Goal: Information Seeking & Learning: Learn about a topic

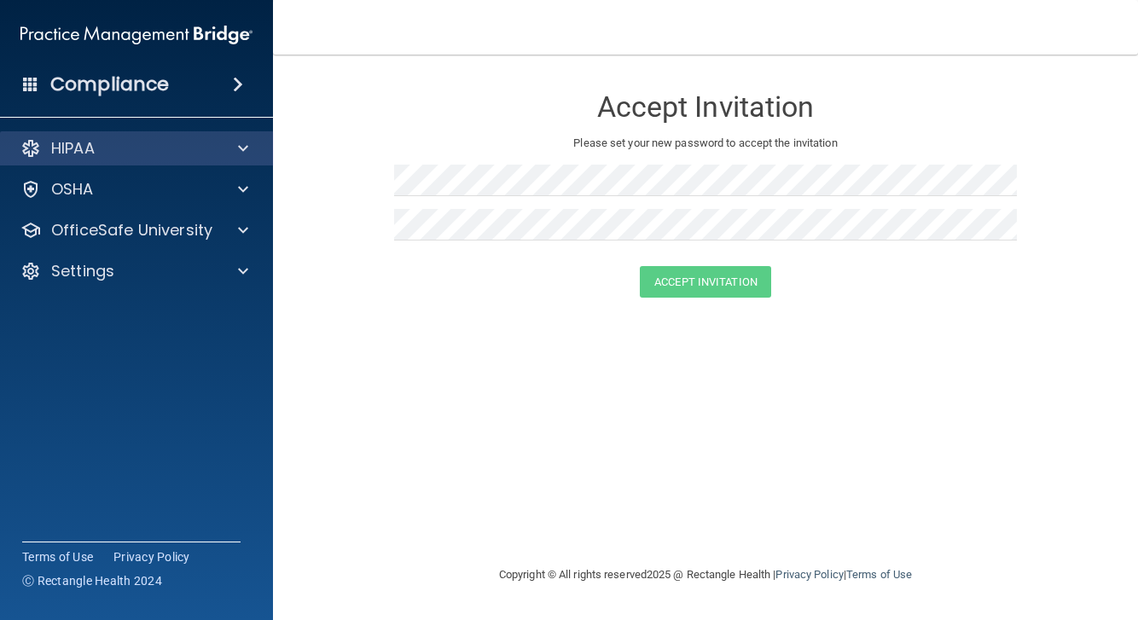
click at [127, 148] on div "HIPAA" at bounding box center [114, 148] width 212 height 20
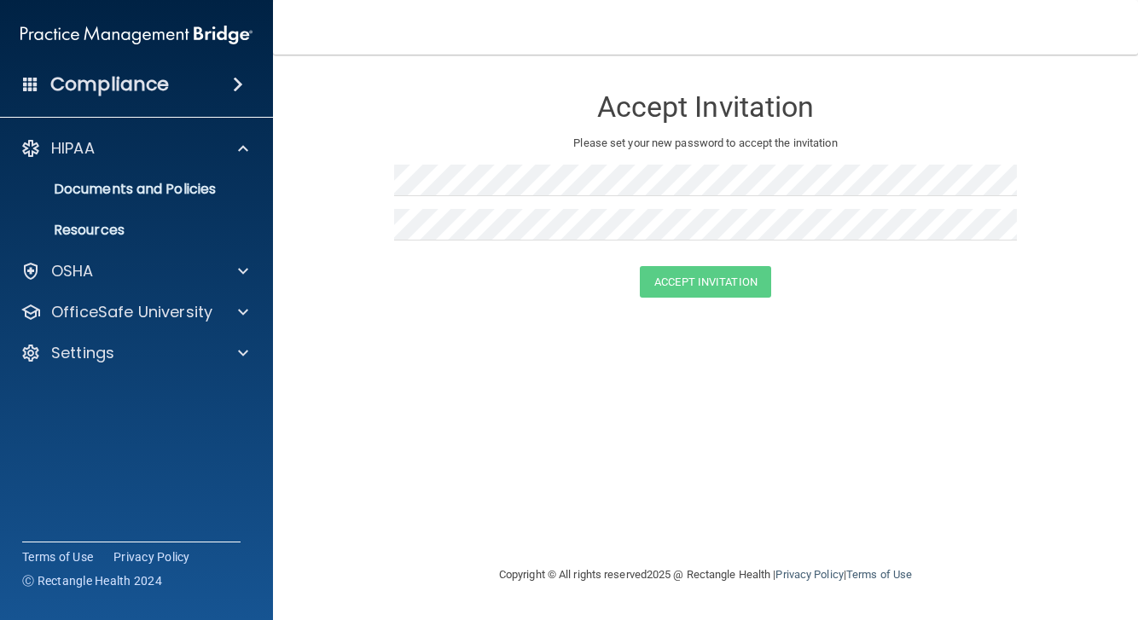
click at [118, 43] on img at bounding box center [136, 35] width 232 height 34
click at [131, 28] on img at bounding box center [136, 35] width 232 height 34
click at [744, 131] on div "Accept Invitation" at bounding box center [705, 102] width 623 height 61
click at [710, 282] on button "Accept Invitation" at bounding box center [705, 282] width 131 height 32
click at [672, 390] on div "Accept Invitation Please set your new password to accept the invitation Token i…" at bounding box center [705, 310] width 797 height 476
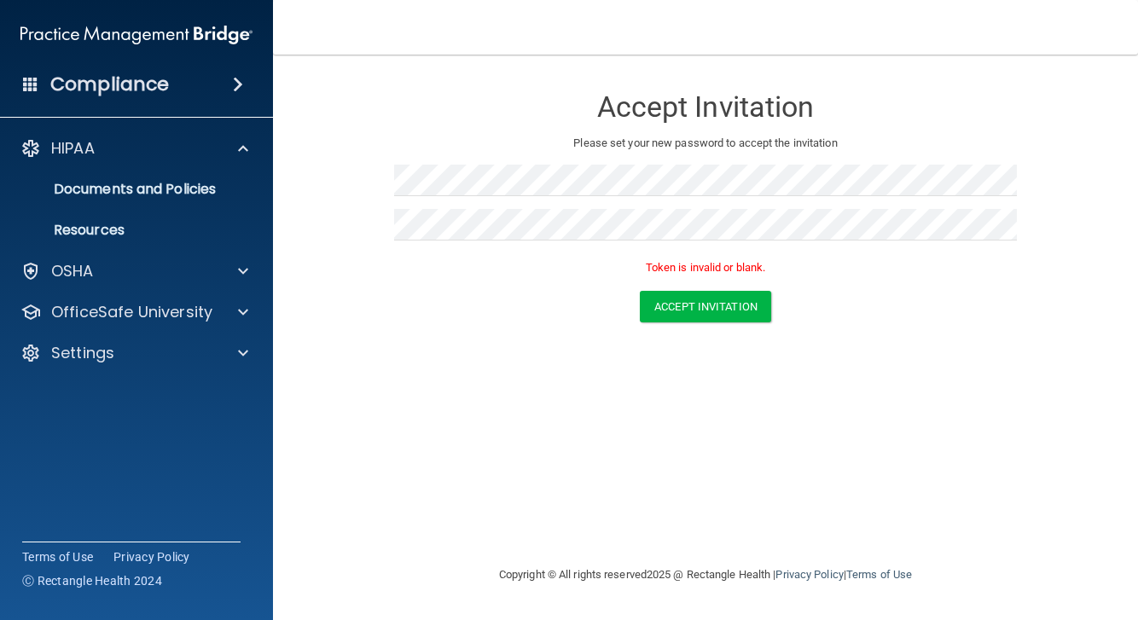
click at [581, 146] on p "Please set your new password to accept the invitation" at bounding box center [705, 143] width 597 height 20
click at [80, 347] on p "Settings" at bounding box center [82, 353] width 63 height 20
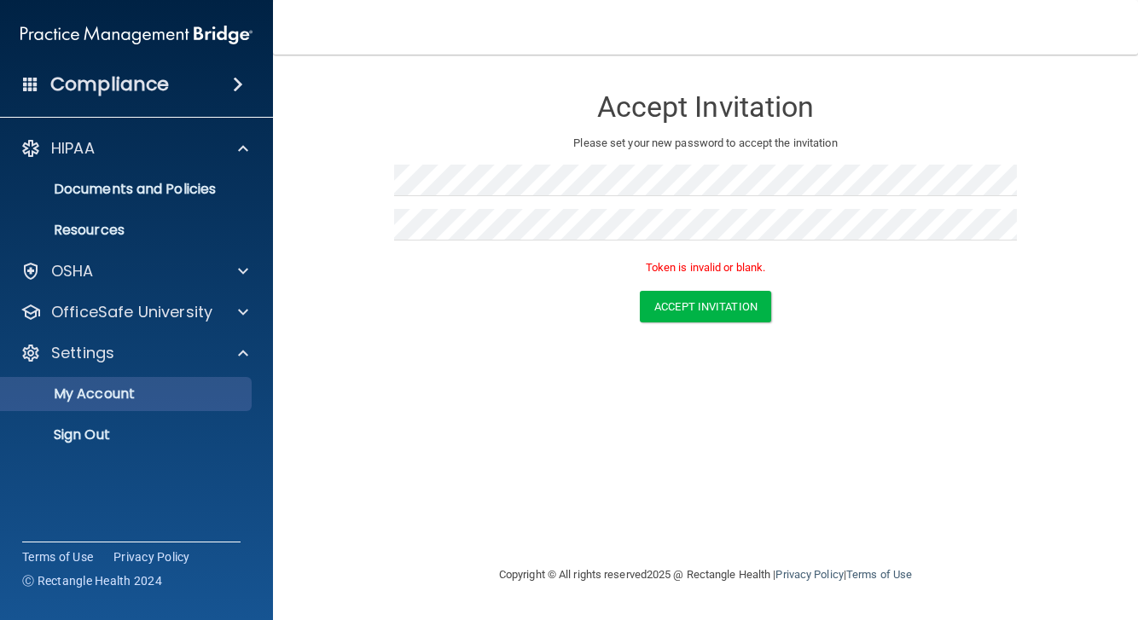
click at [86, 402] on p "My Account" at bounding box center [127, 394] width 233 height 17
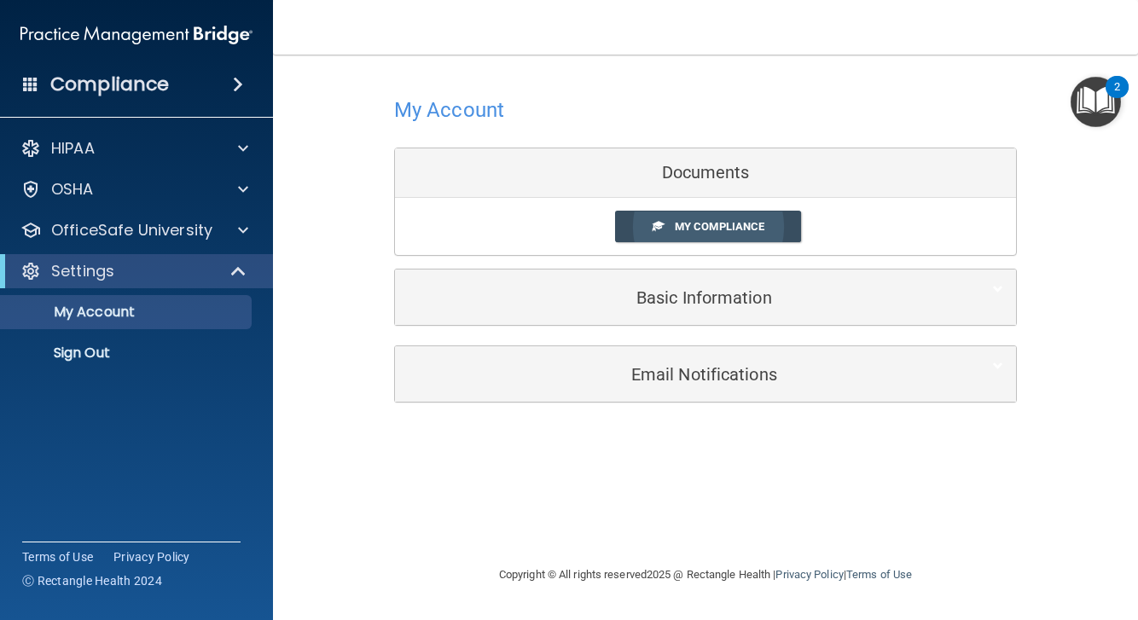
click at [699, 212] on link "My Compliance" at bounding box center [708, 227] width 187 height 32
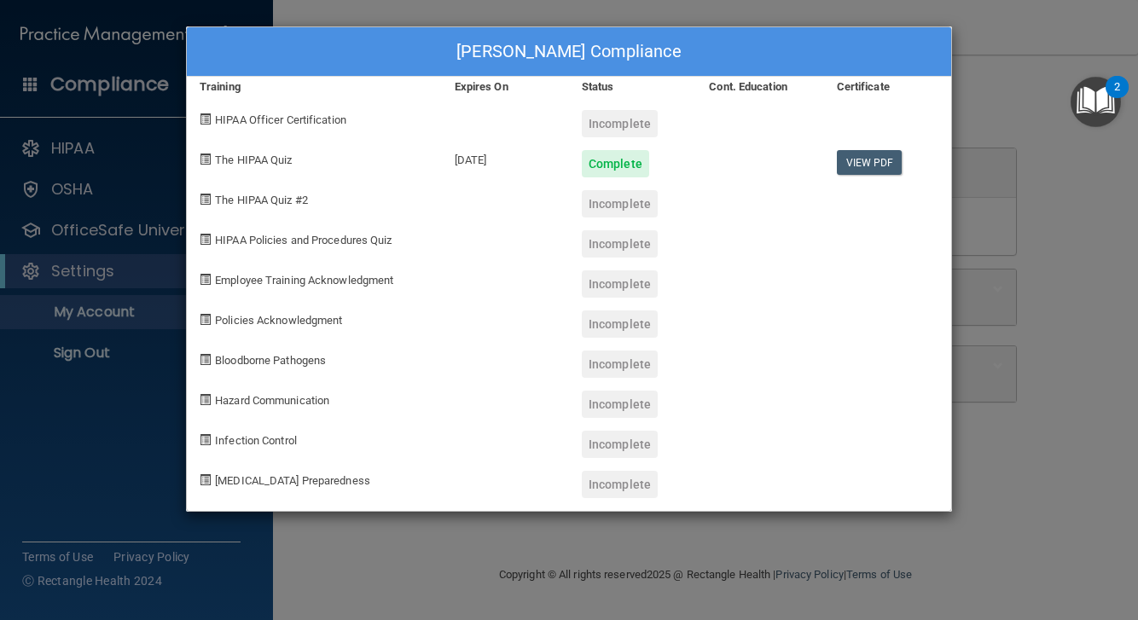
click at [597, 201] on div "Incomplete" at bounding box center [620, 203] width 76 height 27
click at [1059, 76] on div "[PERSON_NAME] Compliance Training Expires On Status Cont. Education Certificate…" at bounding box center [569, 310] width 1138 height 620
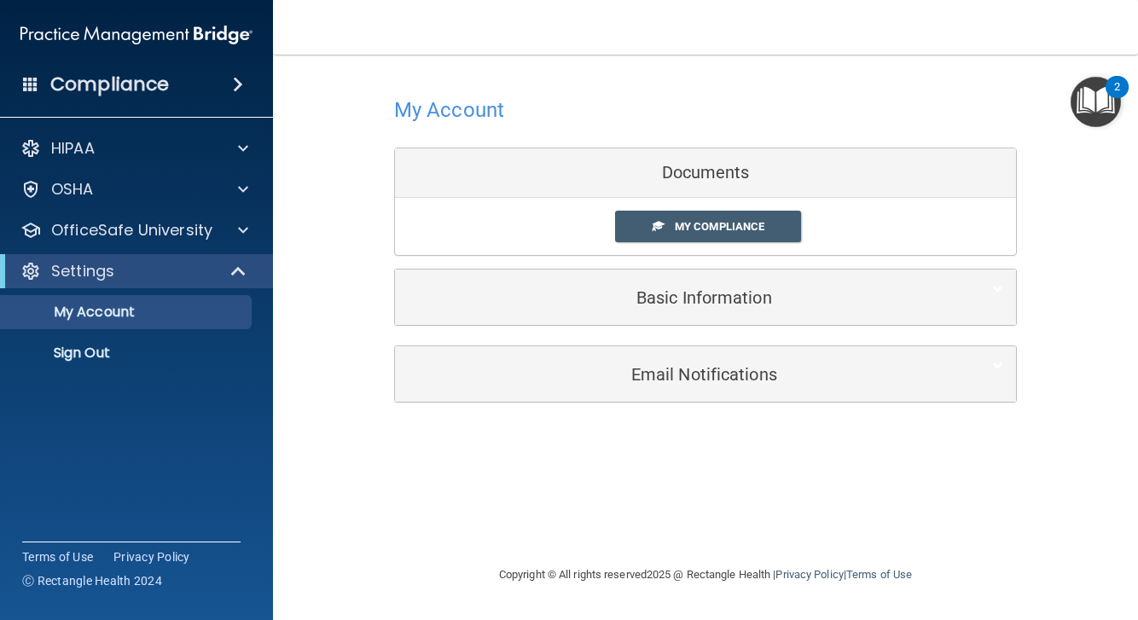
click at [1103, 106] on img "Open Resource Center, 2 new notifications" at bounding box center [1096, 102] width 50 height 50
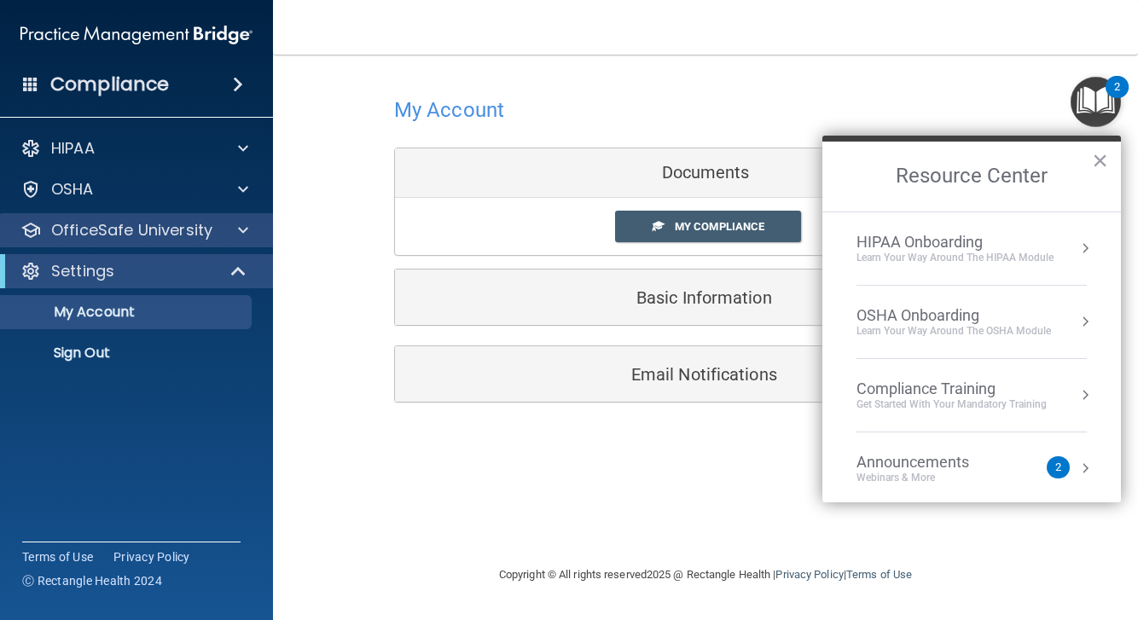
click at [160, 227] on p "OfficeSafe University" at bounding box center [131, 230] width 161 height 20
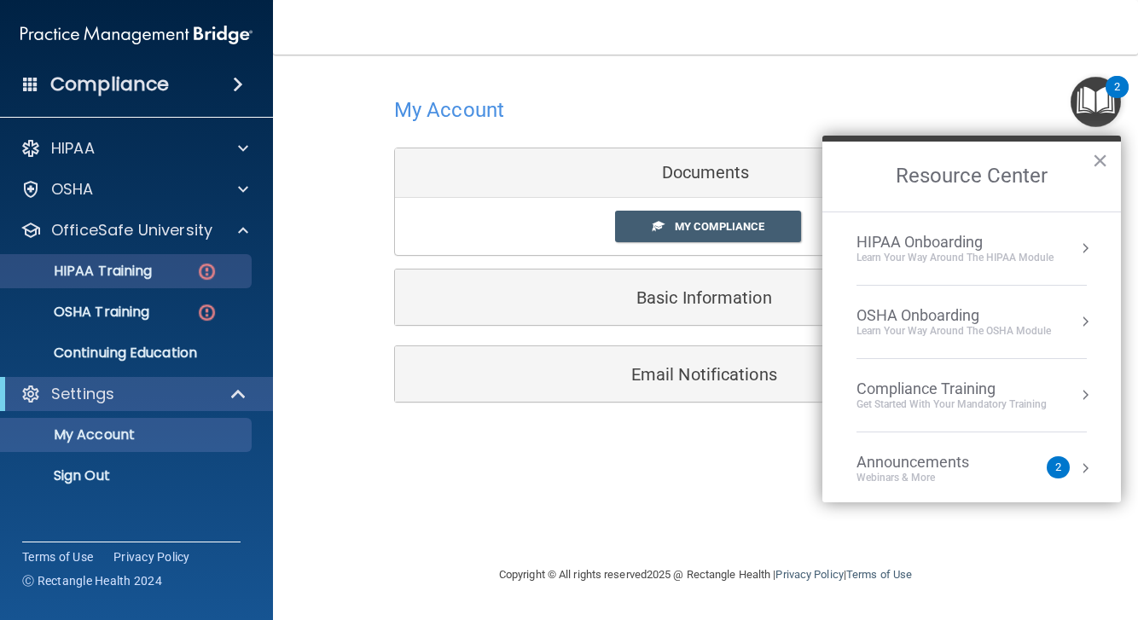
click at [133, 281] on link "HIPAA Training" at bounding box center [117, 271] width 269 height 34
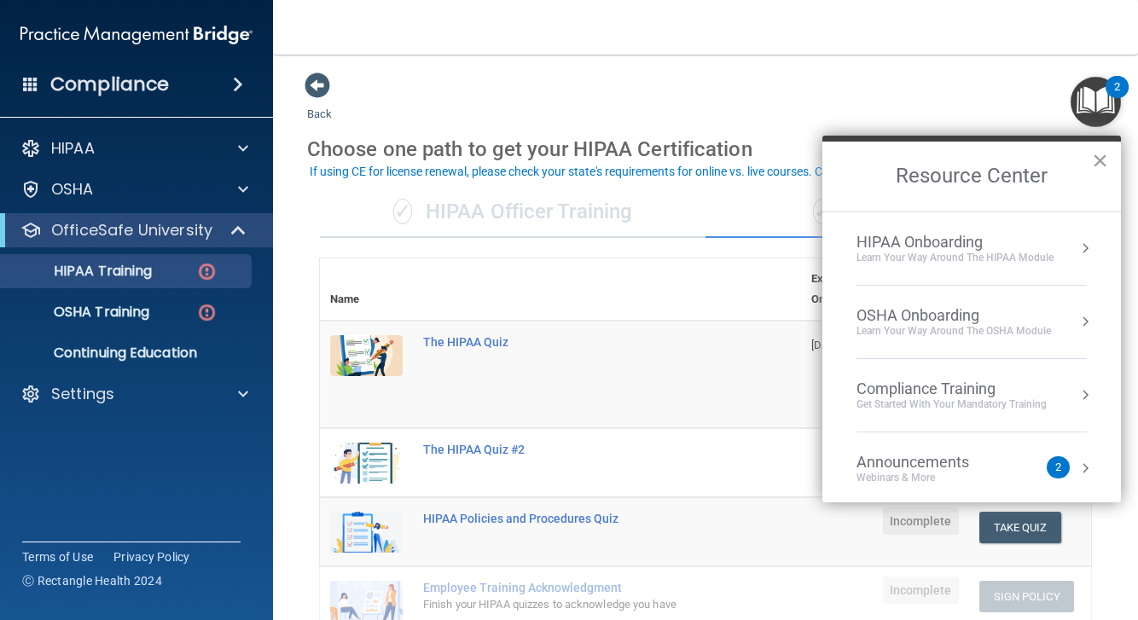
click at [1098, 164] on button "×" at bounding box center [1100, 160] width 16 height 27
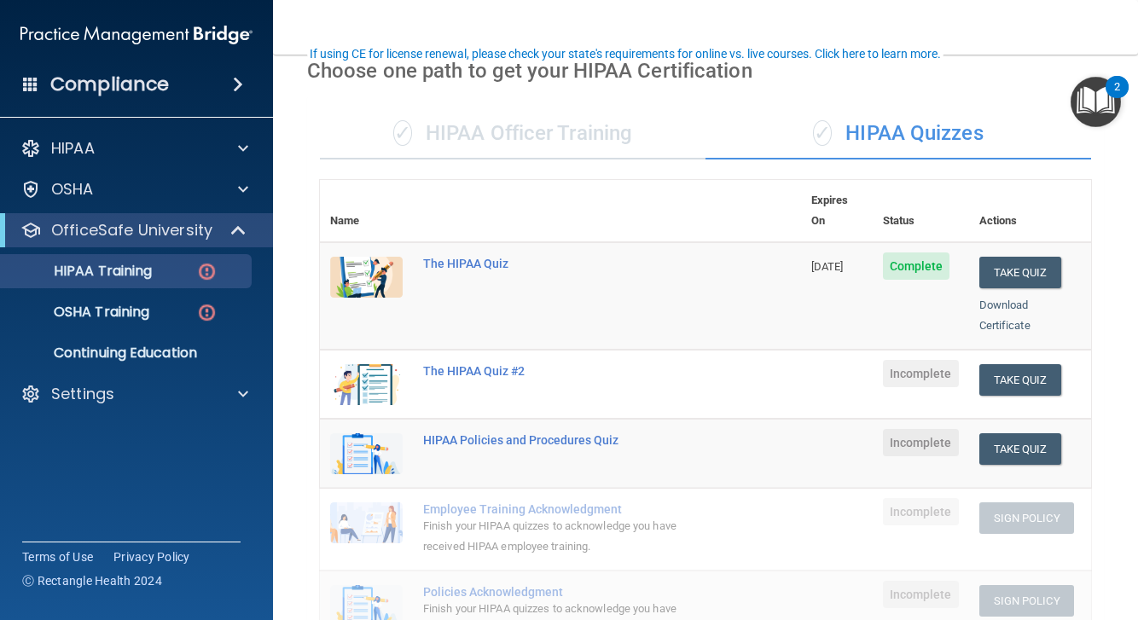
scroll to position [126, 0]
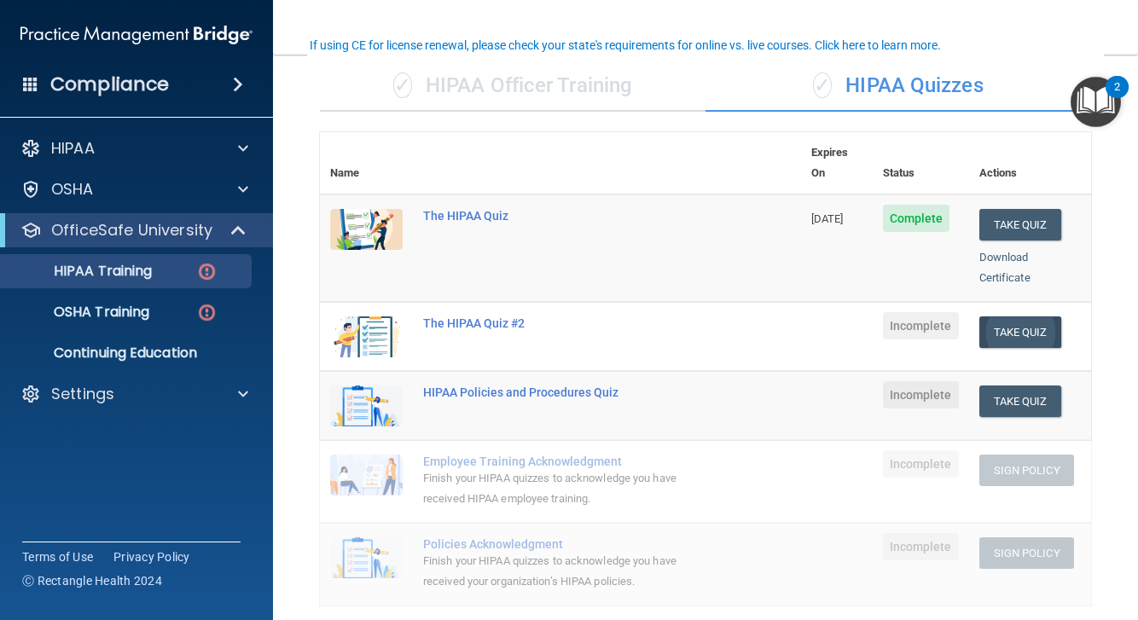
click at [1014, 317] on button "Take Quiz" at bounding box center [1021, 333] width 82 height 32
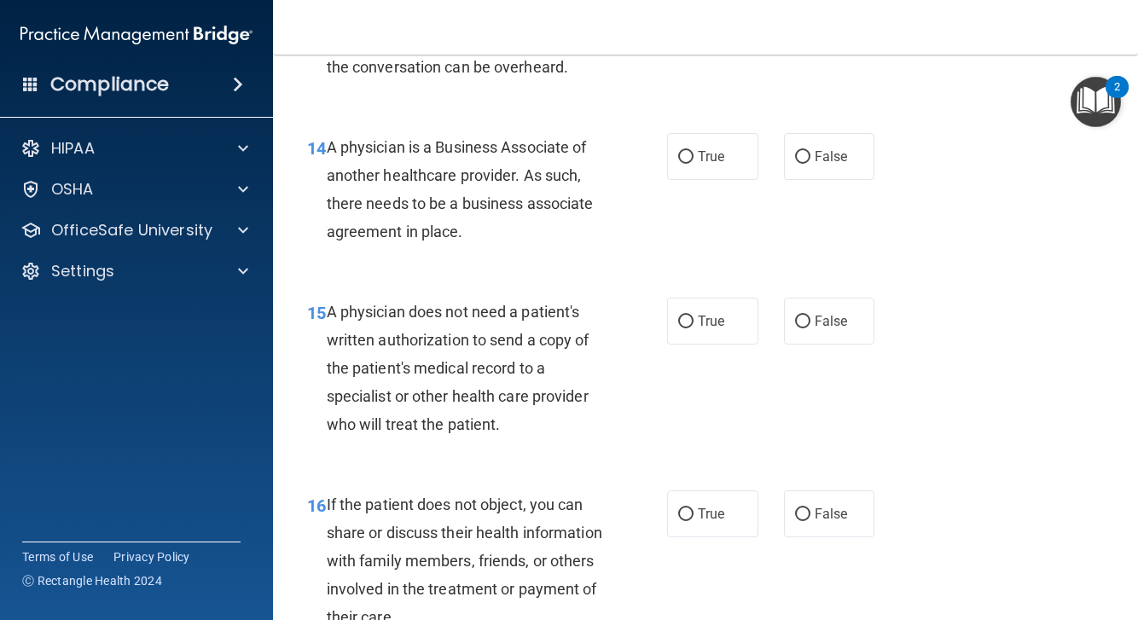
scroll to position [1180, 0]
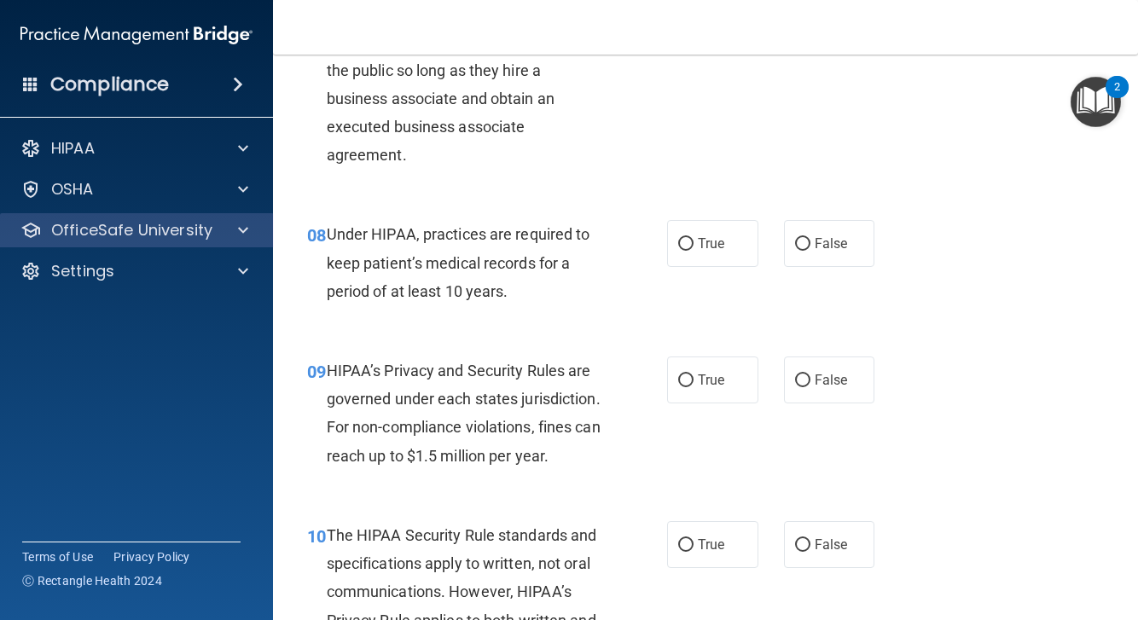
click at [156, 230] on p "OfficeSafe University" at bounding box center [131, 230] width 161 height 20
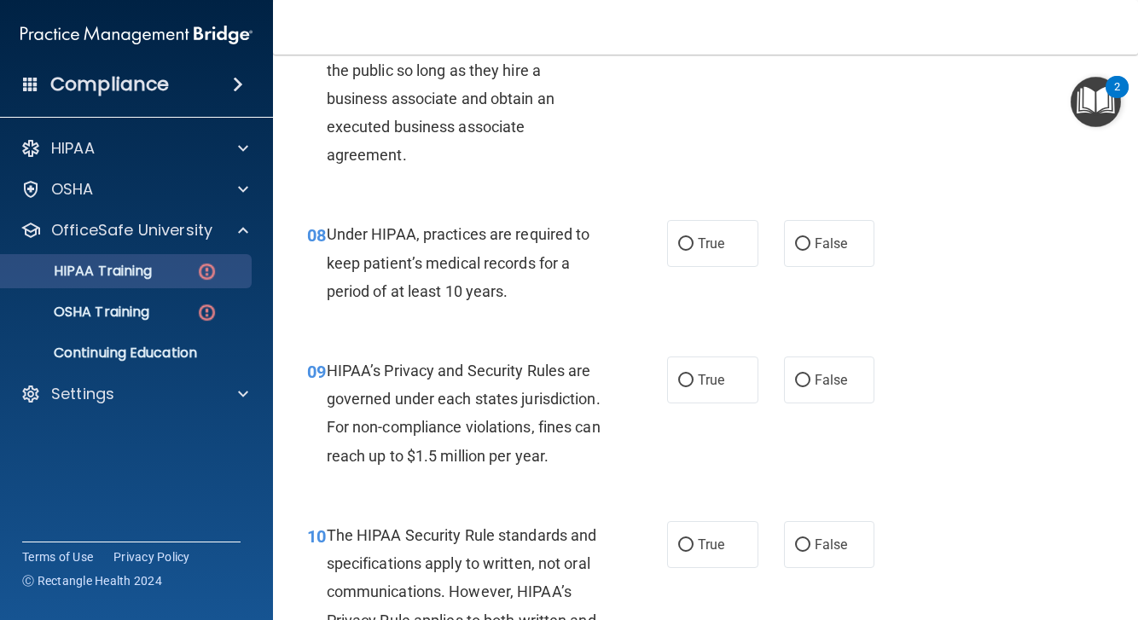
click at [151, 269] on p "HIPAA Training" at bounding box center [81, 271] width 141 height 17
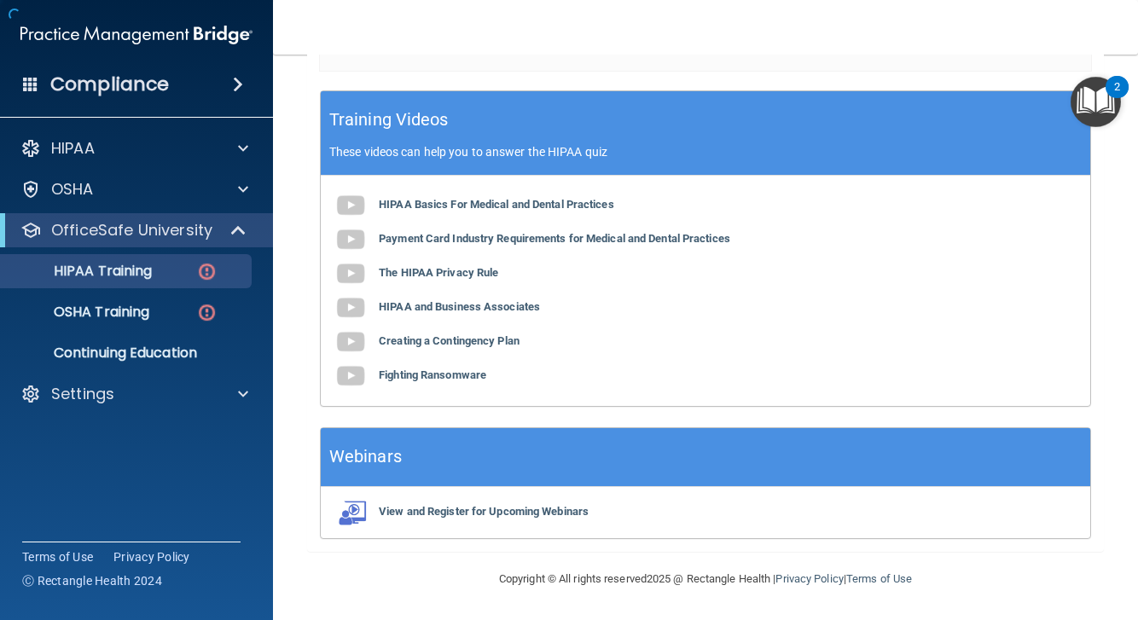
scroll to position [631, 0]
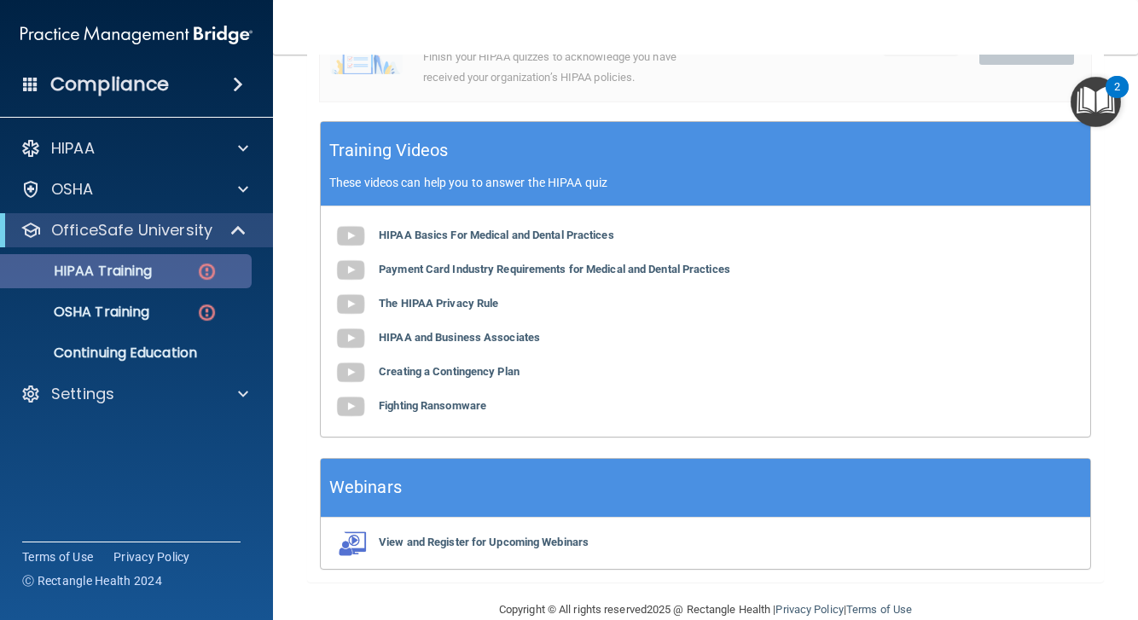
click at [118, 279] on p "HIPAA Training" at bounding box center [81, 271] width 141 height 17
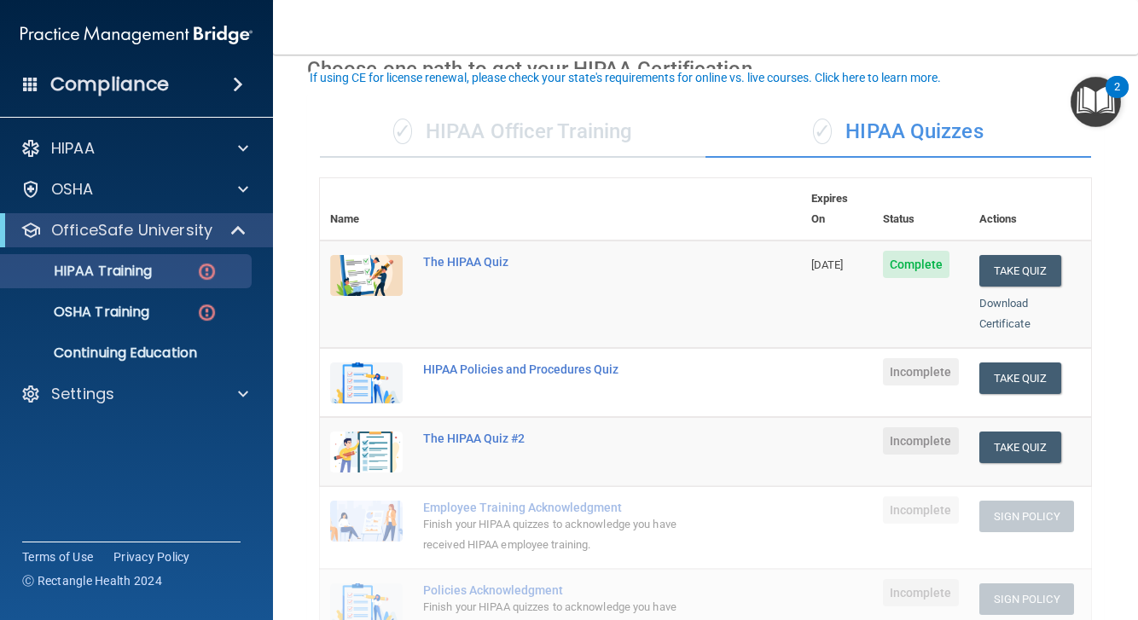
scroll to position [94, 0]
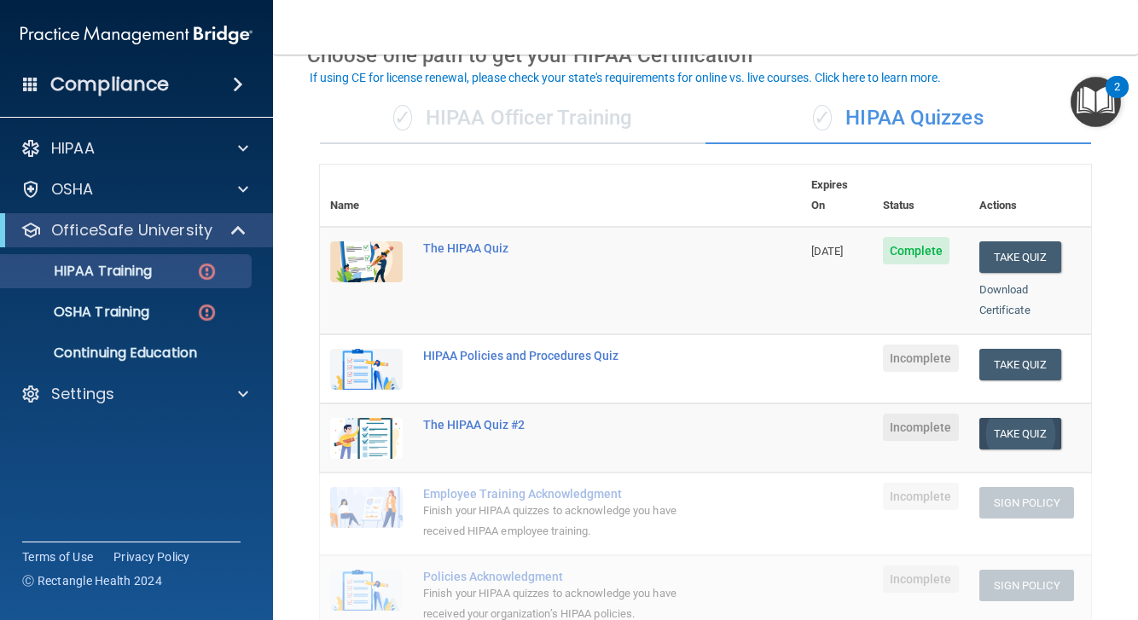
click at [1012, 418] on button "Take Quiz" at bounding box center [1021, 434] width 82 height 32
